Goal: Task Accomplishment & Management: Manage account settings

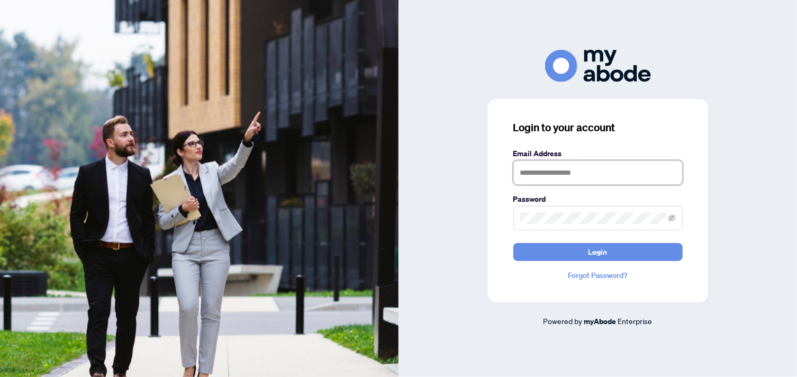
click at [521, 174] on input "text" at bounding box center [597, 172] width 169 height 24
type input "**********"
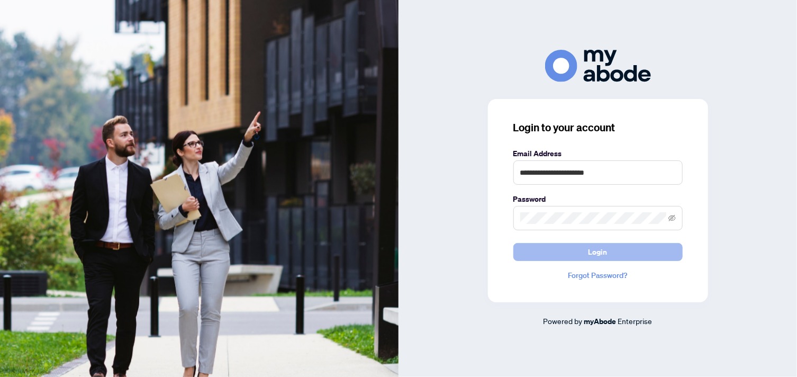
click at [593, 251] on span "Login" at bounding box center [598, 252] width 19 height 17
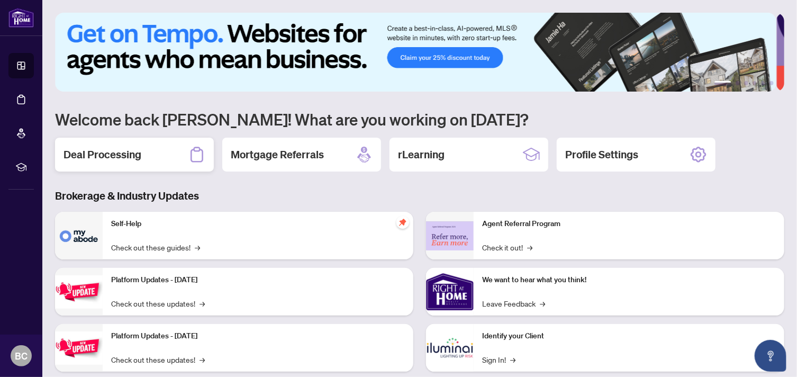
click at [182, 155] on div "Deal Processing" at bounding box center [134, 155] width 159 height 34
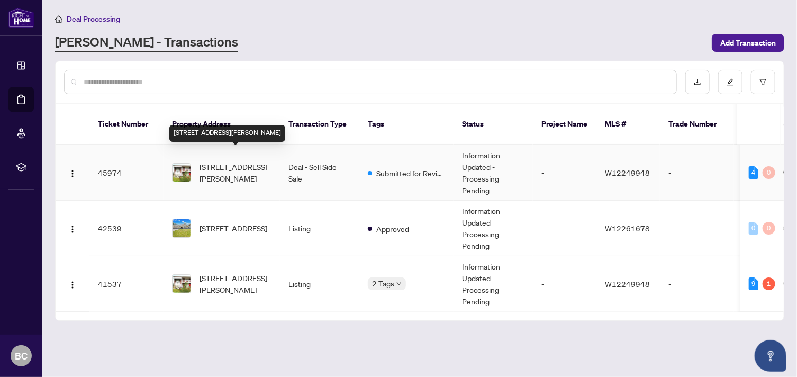
click at [214, 161] on span "65 Arthur Griffith Dr, Toronto, Ontario M3L 2J9, Canada" at bounding box center [236, 172] width 72 height 23
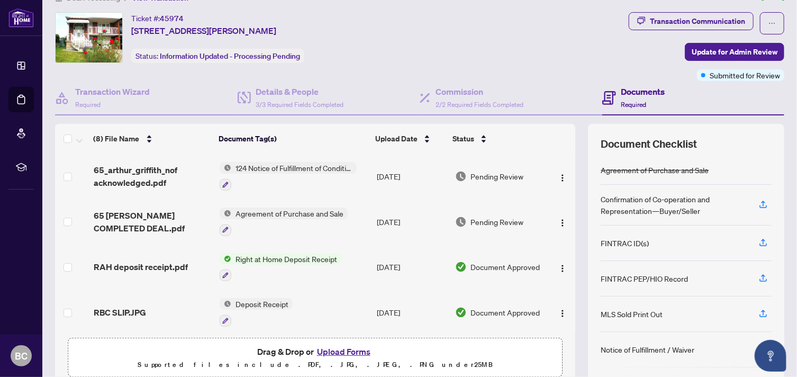
scroll to position [65, 0]
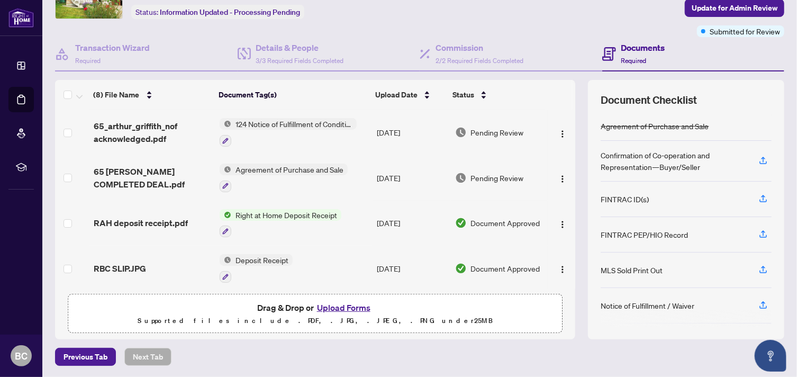
click at [337, 307] on button "Upload Forms" at bounding box center [344, 308] width 60 height 14
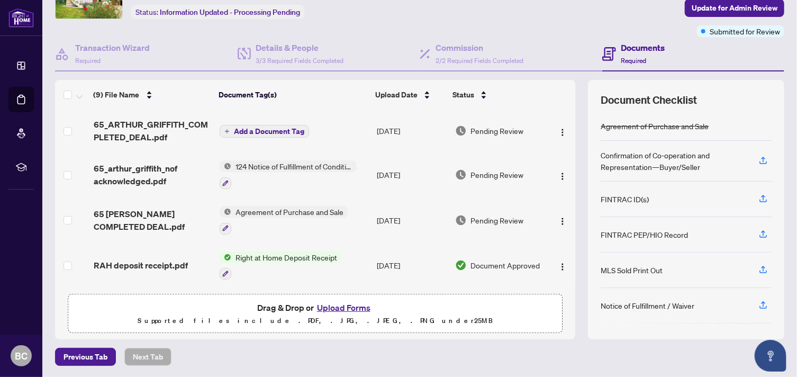
click at [267, 132] on span "Add a Document Tag" at bounding box center [269, 131] width 70 height 7
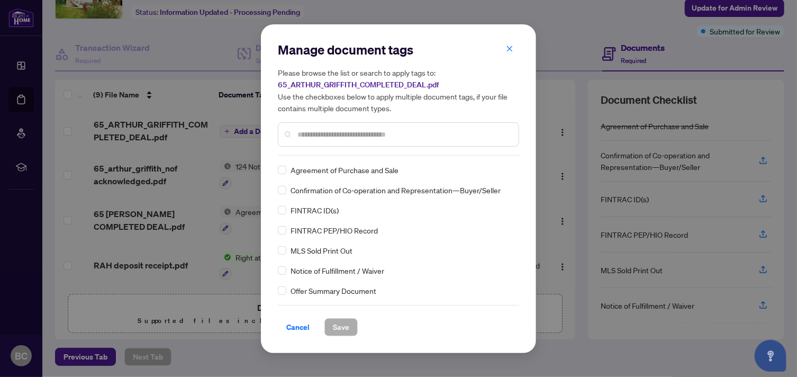
drag, startPoint x: 513, startPoint y: 169, endPoint x: 516, endPoint y: 174, distance: 5.5
click at [516, 174] on div "Agreement of Purchase and Sale Confirmation of Co-operation and Representation—…" at bounding box center [398, 230] width 241 height 132
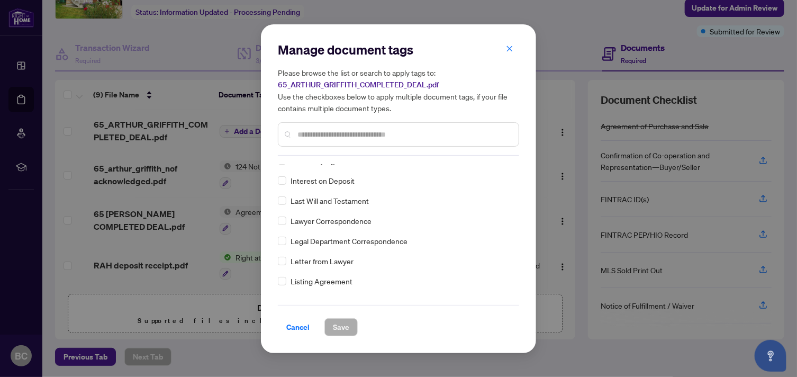
scroll to position [1363, 0]
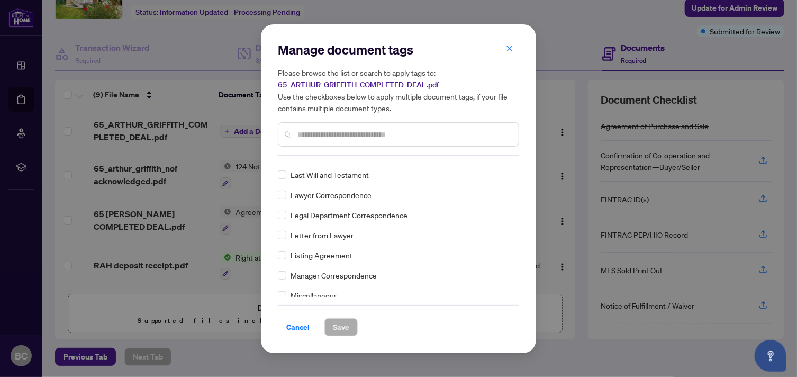
click at [353, 192] on span "Lawyer Correspondence" at bounding box center [331, 195] width 81 height 12
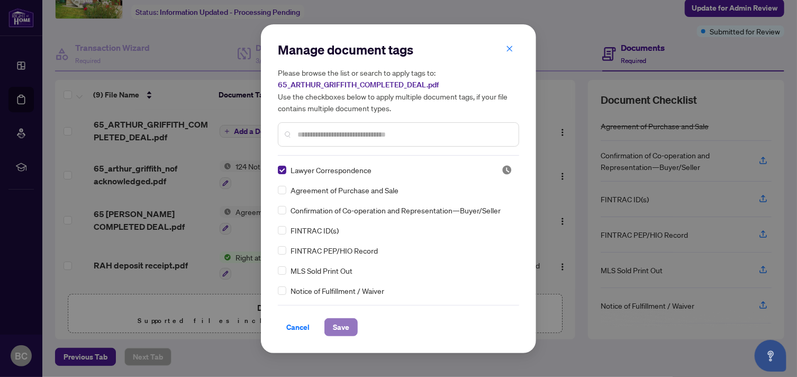
click at [345, 324] on span "Save" at bounding box center [341, 327] width 16 height 17
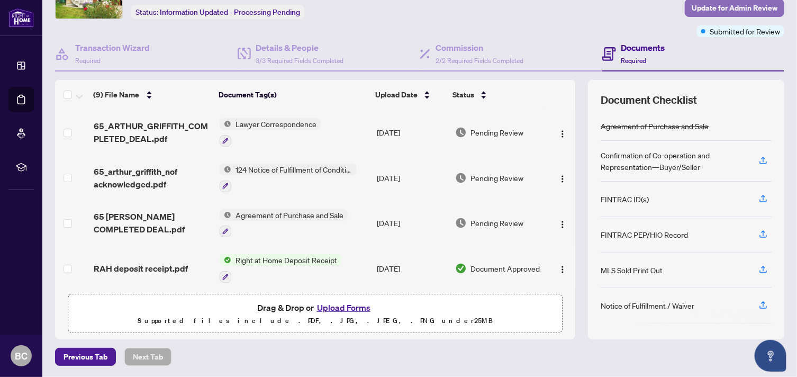
click at [734, 9] on span "Update for Admin Review" at bounding box center [735, 7] width 86 height 17
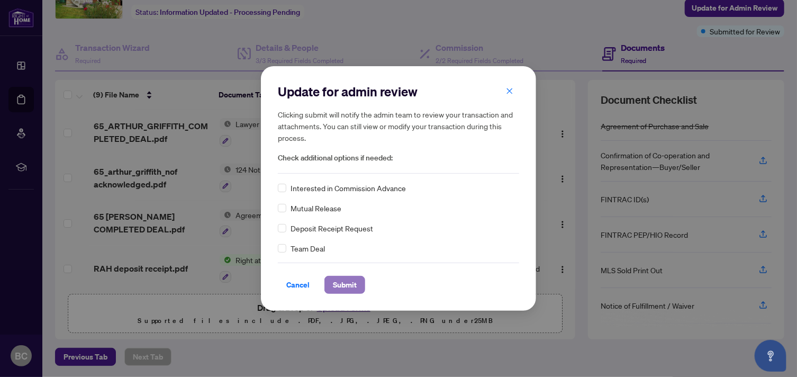
click at [347, 279] on span "Submit" at bounding box center [345, 284] width 24 height 17
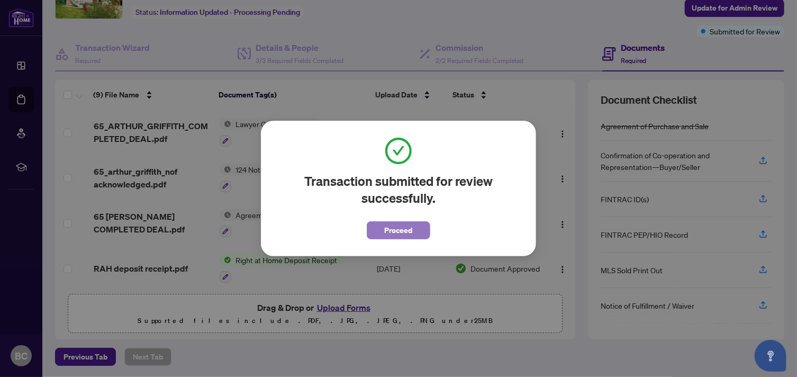
click at [403, 230] on span "Proceed" at bounding box center [399, 230] width 28 height 17
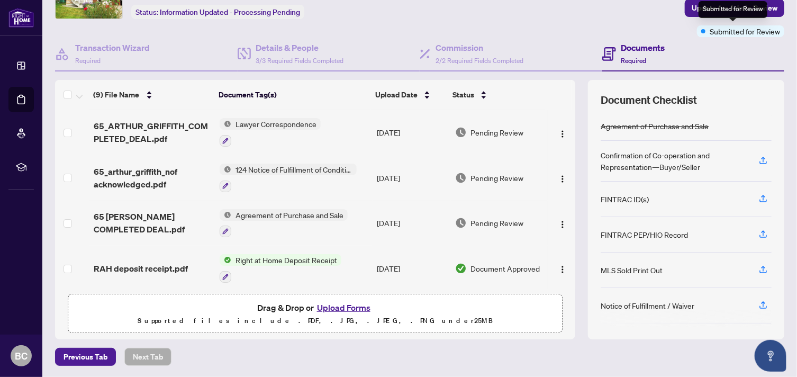
click at [718, 31] on span "Submitted for Review" at bounding box center [745, 31] width 70 height 12
